Goal: Task Accomplishment & Management: Use online tool/utility

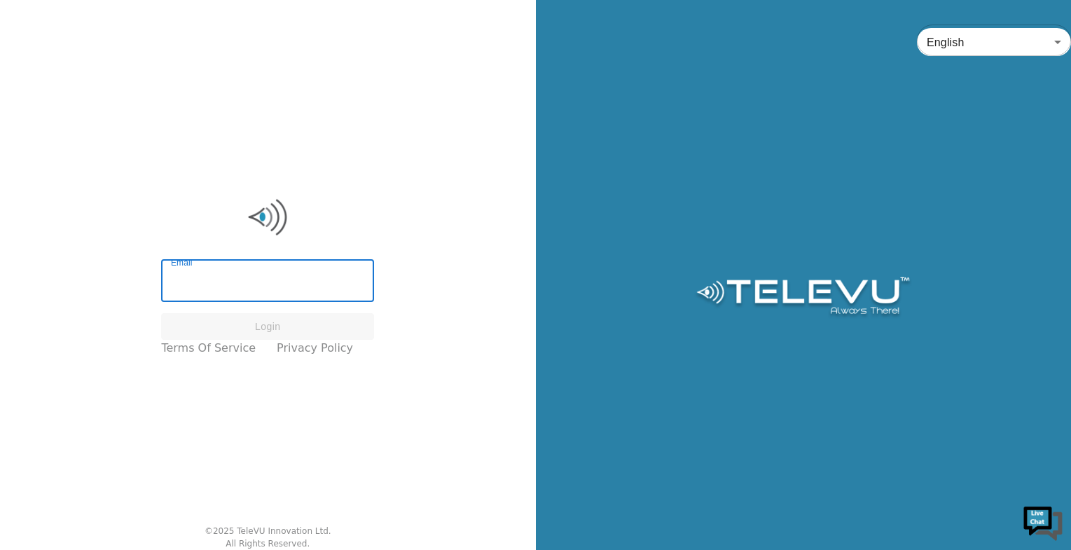
click at [273, 279] on input "Email" at bounding box center [267, 282] width 213 height 39
click at [245, 290] on input "Email" at bounding box center [267, 282] width 213 height 39
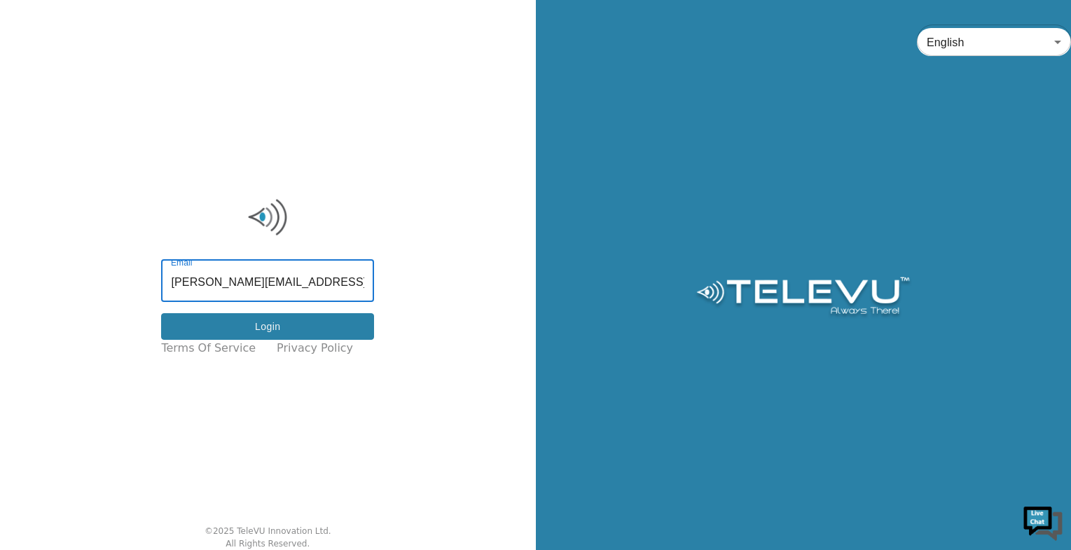
type input "scott.libadia@nshealth.ca"
drag, startPoint x: 285, startPoint y: 333, endPoint x: 291, endPoint y: 339, distance: 8.4
click at [285, 332] on button "Login" at bounding box center [267, 326] width 213 height 27
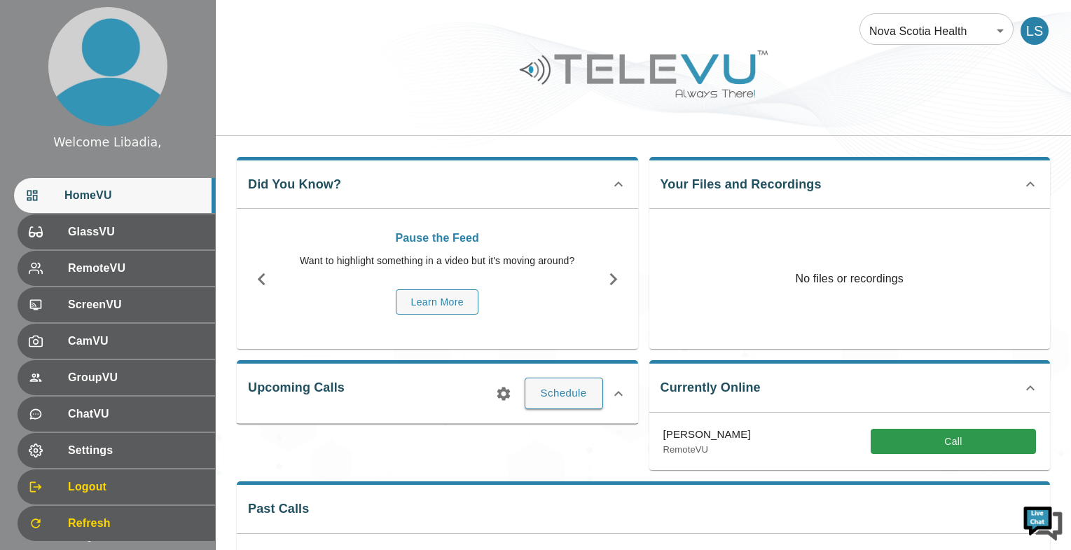
click at [966, 32] on body "Welcome Libadia, HomeVU GlassVU RemoteVU ScreenVU CamVU GroupVU ChatVU Settings…" at bounding box center [535, 333] width 1071 height 666
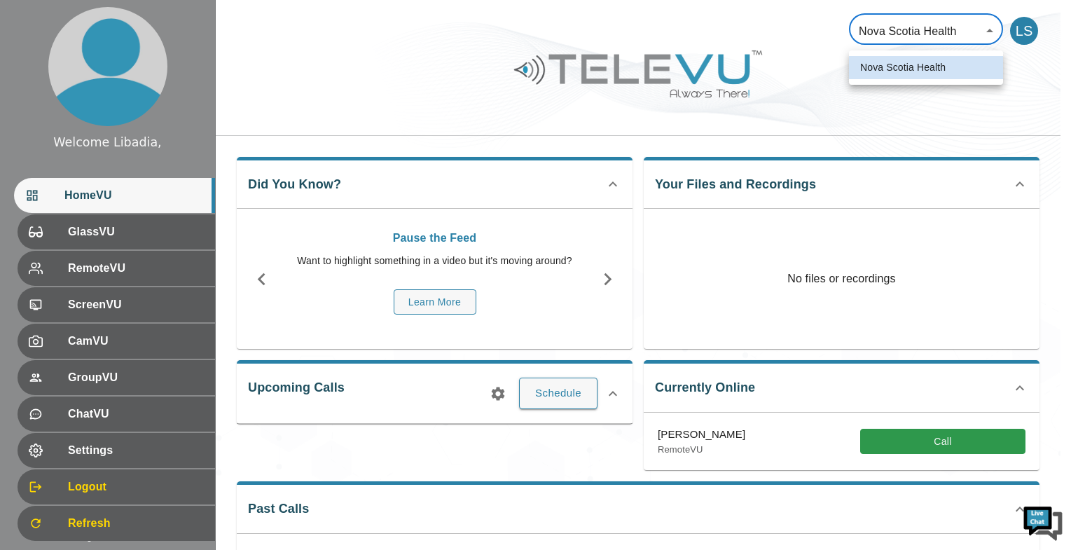
click at [762, 25] on div at bounding box center [535, 275] width 1071 height 550
